Goal: Task Accomplishment & Management: Manage account settings

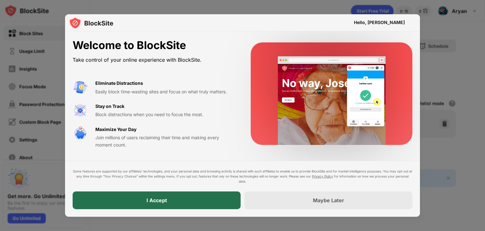
click at [170, 194] on div "I Accept" at bounding box center [157, 200] width 168 height 18
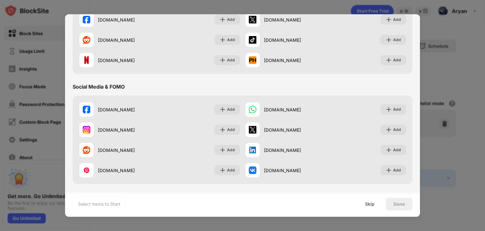
scroll to position [95, 0]
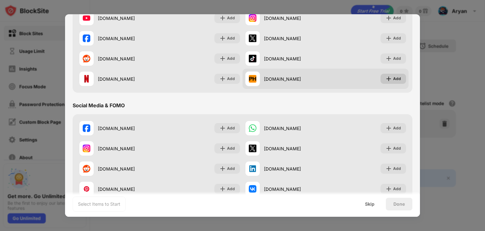
click at [386, 80] on img at bounding box center [389, 78] width 6 height 6
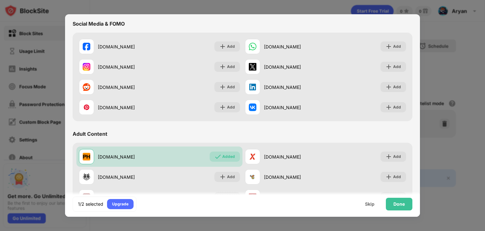
scroll to position [221, 0]
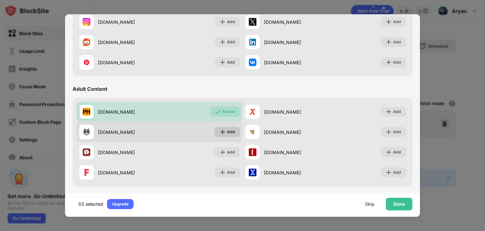
click at [221, 131] on img at bounding box center [223, 132] width 6 height 6
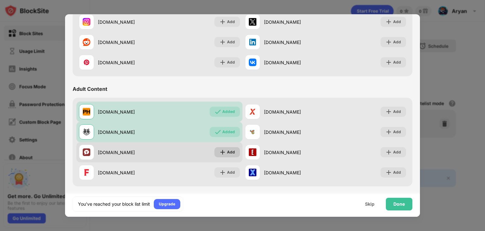
click at [227, 151] on div "Add" at bounding box center [231, 152] width 8 height 6
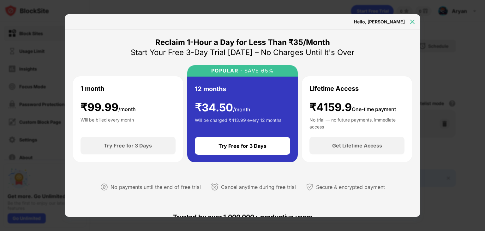
click at [412, 22] on img at bounding box center [412, 22] width 6 height 6
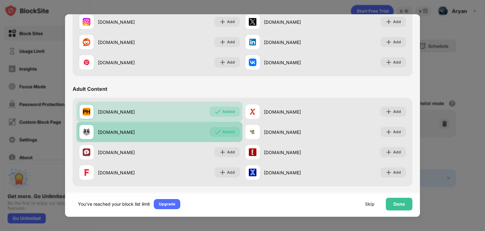
click at [227, 134] on div "Added" at bounding box center [228, 132] width 13 height 6
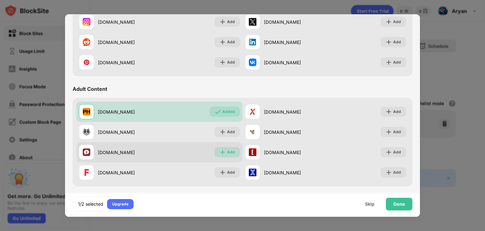
click at [230, 154] on div "Add" at bounding box center [231, 152] width 8 height 6
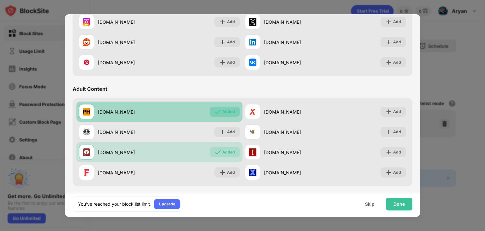
click at [229, 112] on div "Added" at bounding box center [228, 111] width 13 height 6
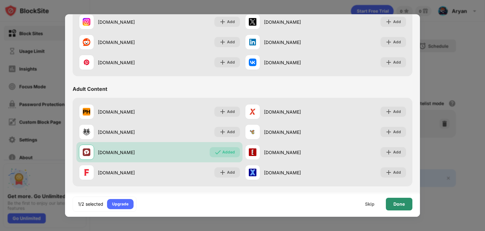
click at [394, 203] on div "Done" at bounding box center [399, 203] width 11 height 5
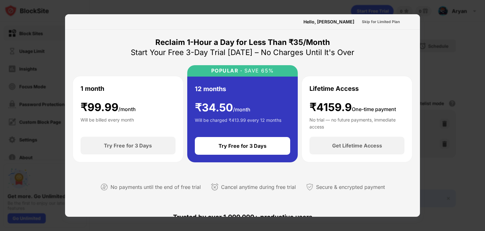
click at [458, 63] on div at bounding box center [242, 115] width 485 height 231
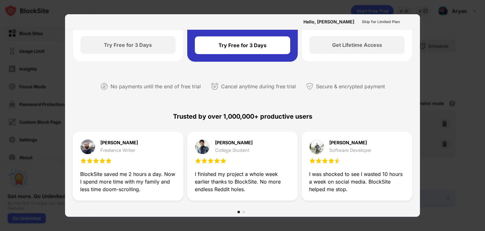
scroll to position [126, 0]
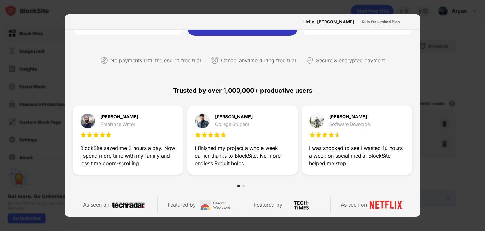
click at [37, 45] on div at bounding box center [242, 115] width 485 height 231
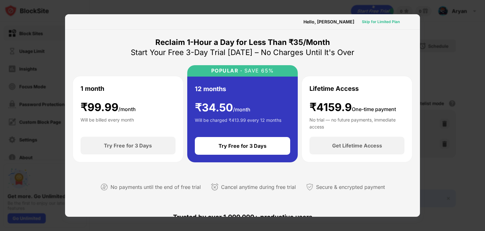
click at [384, 24] on div "Skip for Limited Plan" at bounding box center [381, 22] width 38 height 6
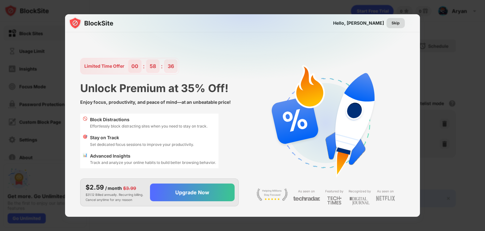
click at [401, 23] on div "Skip" at bounding box center [396, 23] width 18 height 10
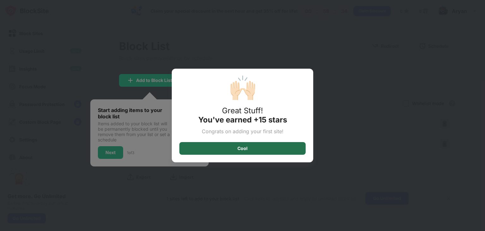
click at [239, 149] on div "Cool" at bounding box center [243, 148] width 10 height 5
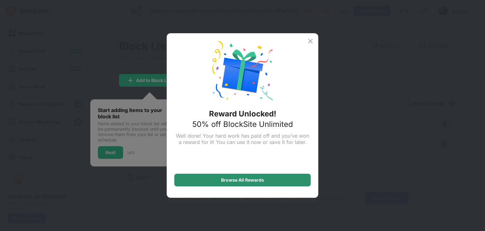
click at [242, 181] on div "Browse All Rewards" at bounding box center [242, 179] width 43 height 5
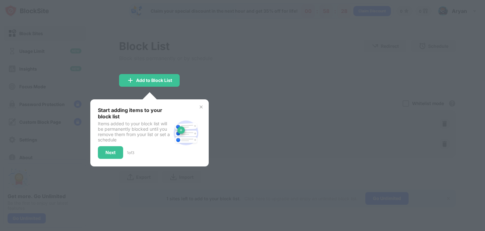
click at [195, 84] on div at bounding box center [242, 115] width 485 height 231
click at [161, 81] on div "Add to Block List" at bounding box center [154, 80] width 36 height 5
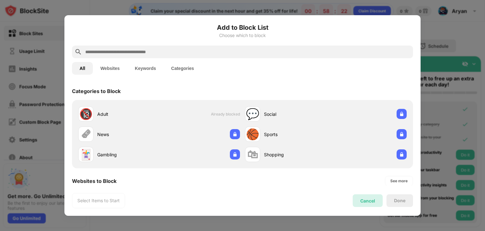
click at [364, 195] on div "Cancel" at bounding box center [368, 200] width 30 height 13
